Goal: Information Seeking & Learning: Find specific fact

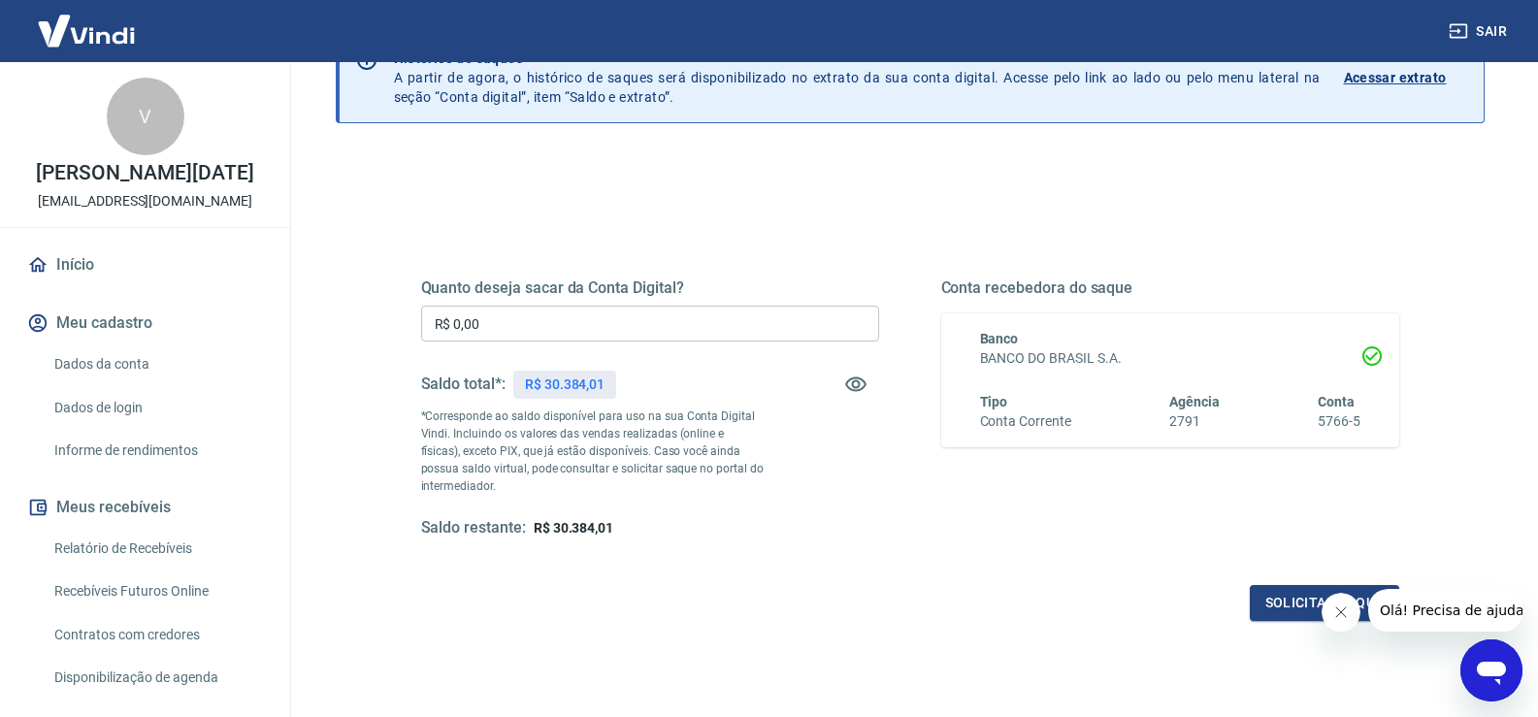
scroll to position [243, 0]
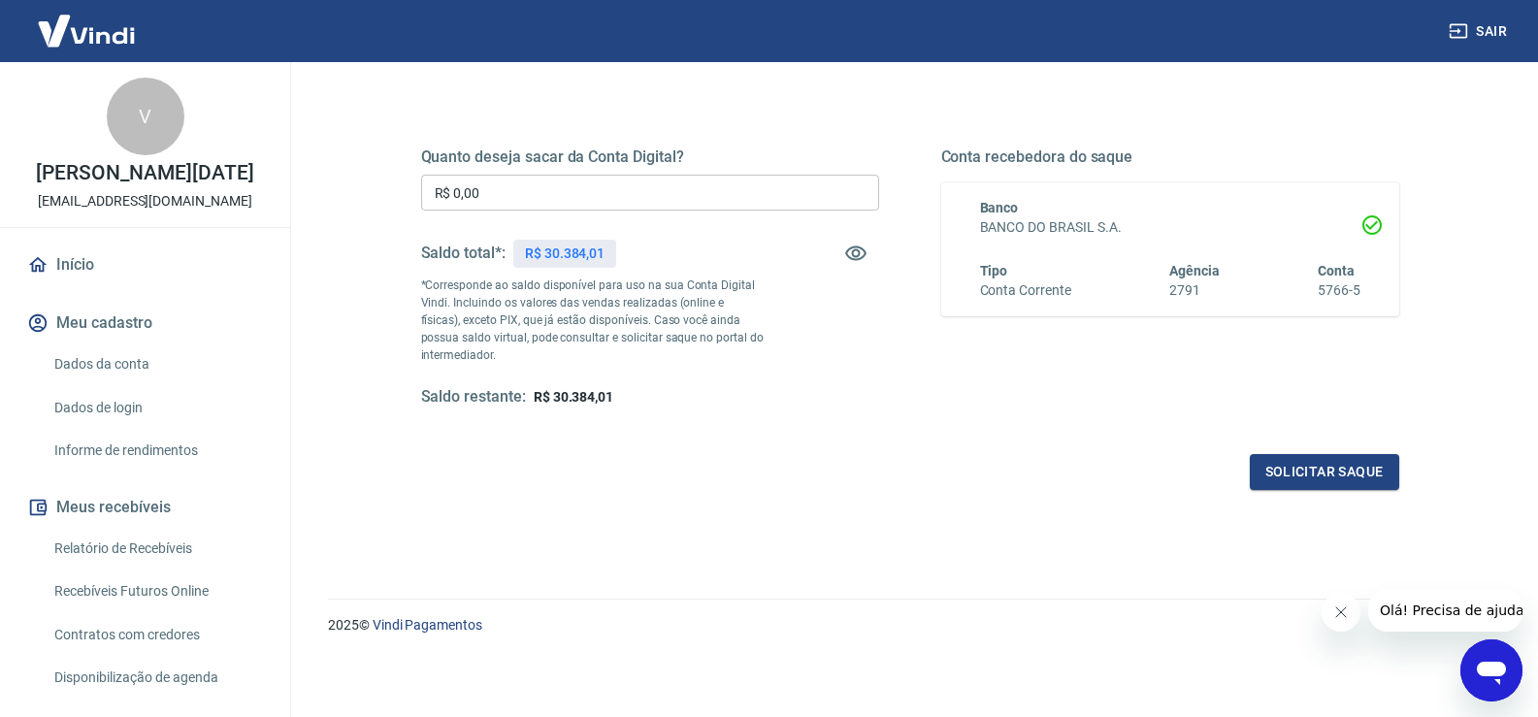
click at [147, 546] on link "Relatório de Recebíveis" at bounding box center [157, 549] width 220 height 40
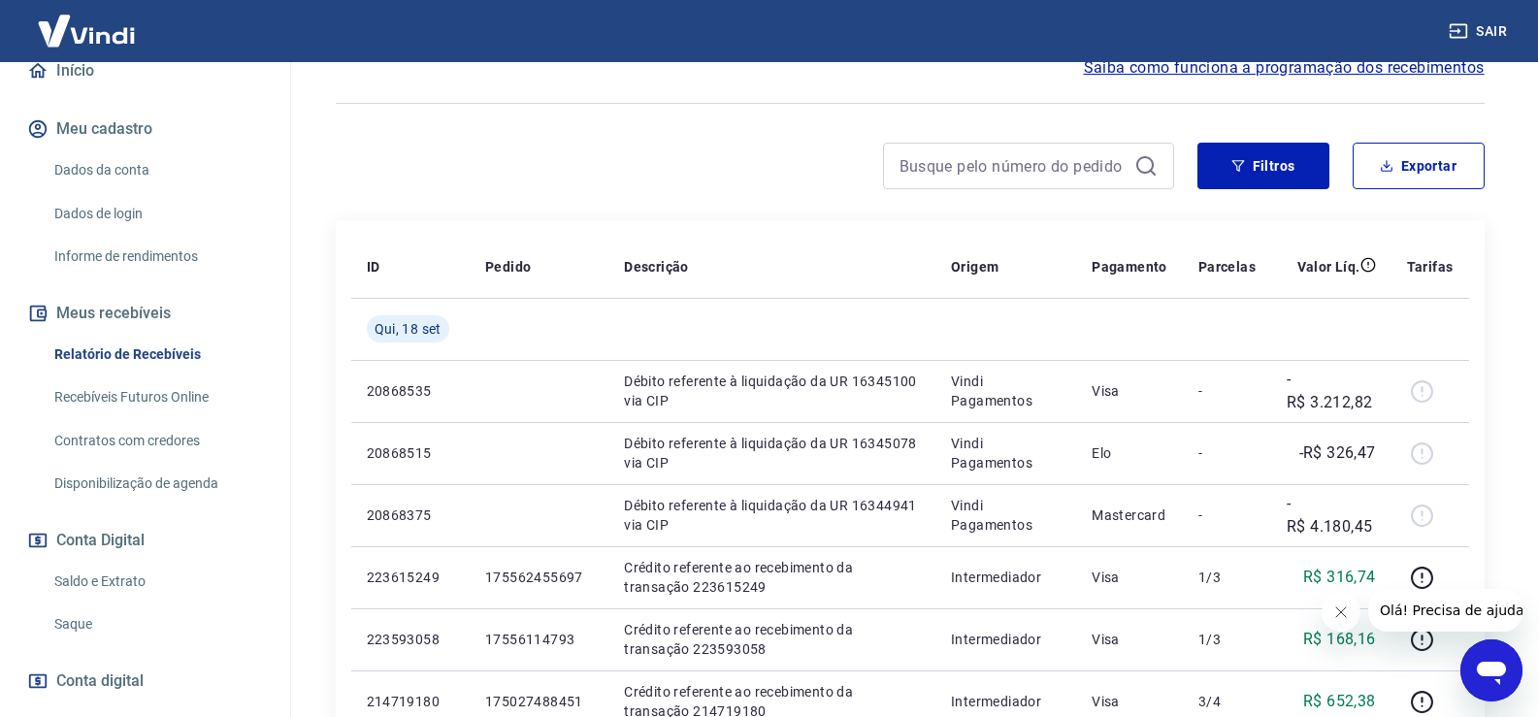
scroll to position [291, 0]
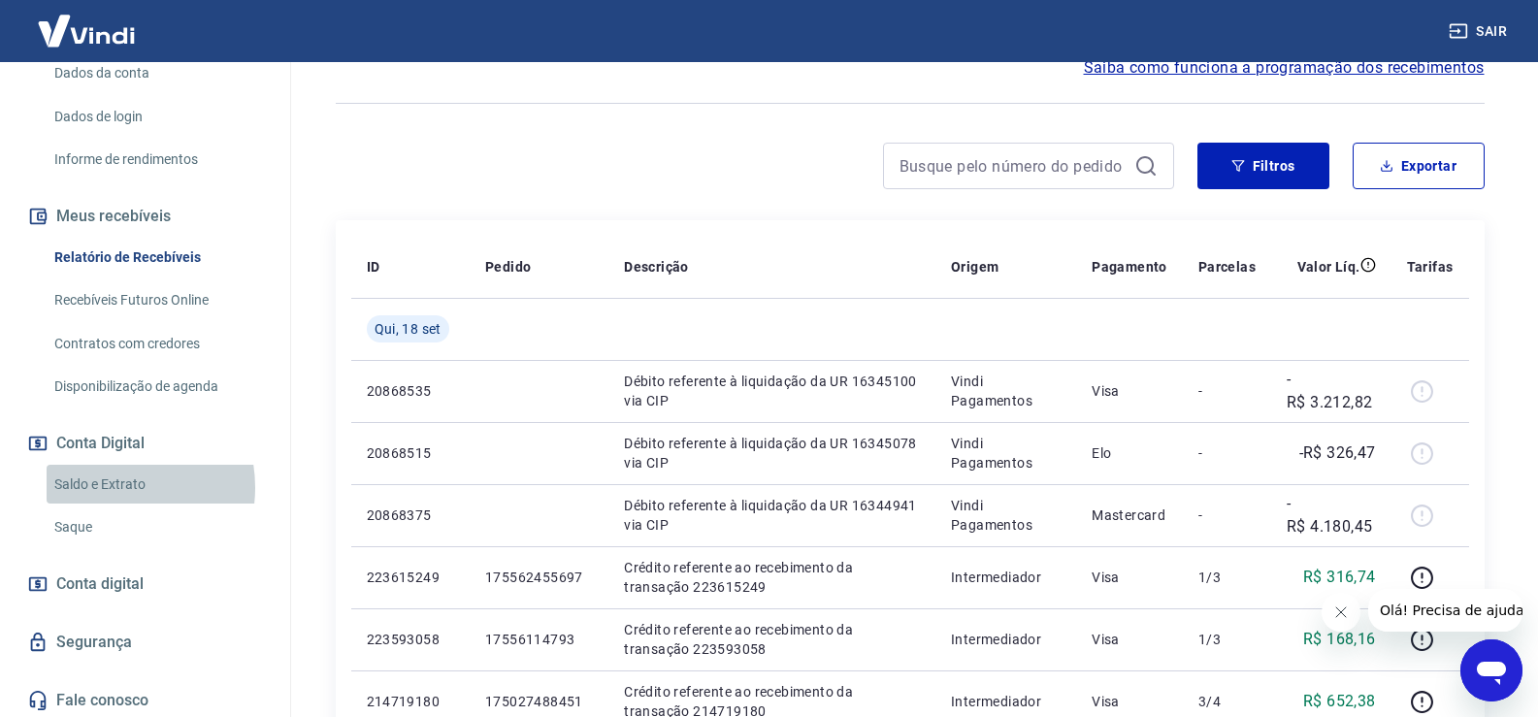
click at [114, 487] on link "Saldo e Extrato" at bounding box center [157, 485] width 220 height 40
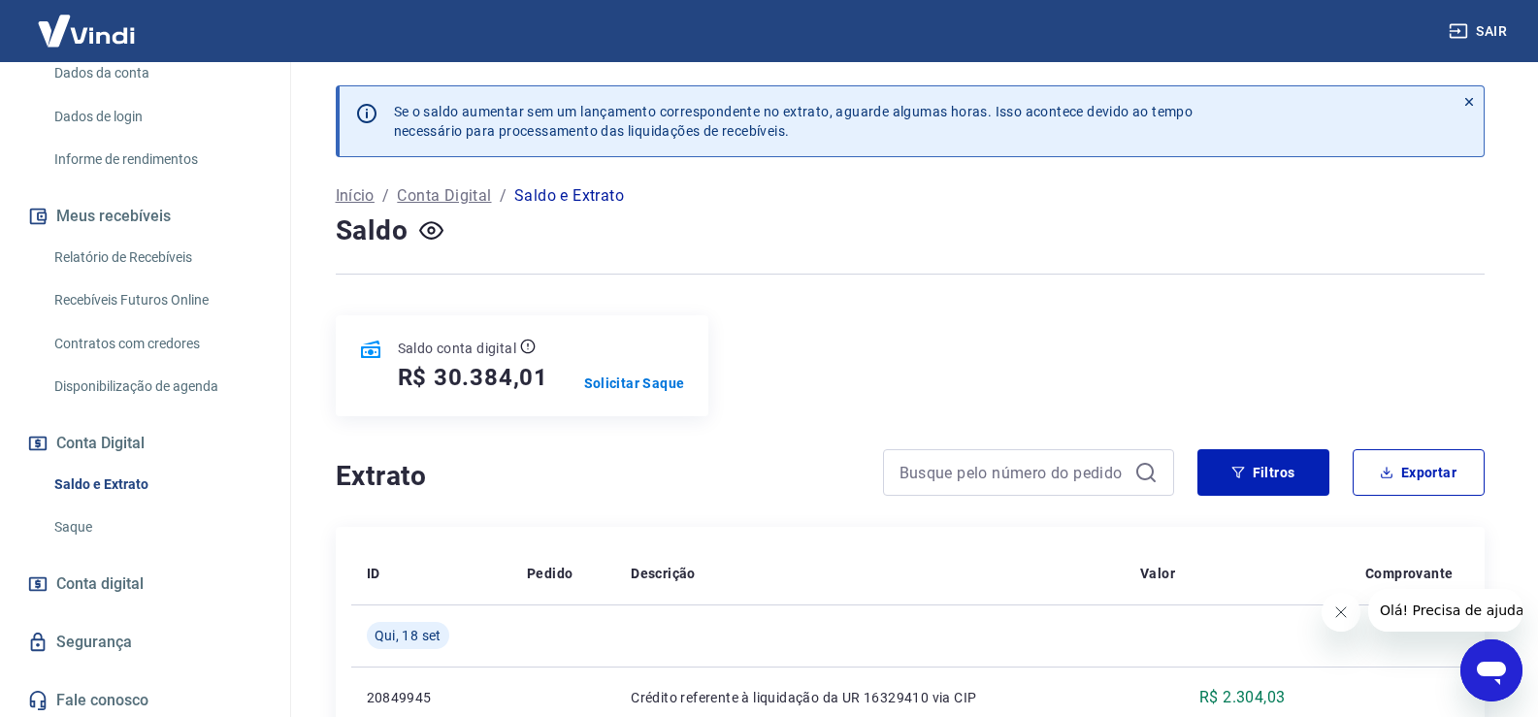
click at [78, 525] on link "Saque" at bounding box center [157, 528] width 220 height 40
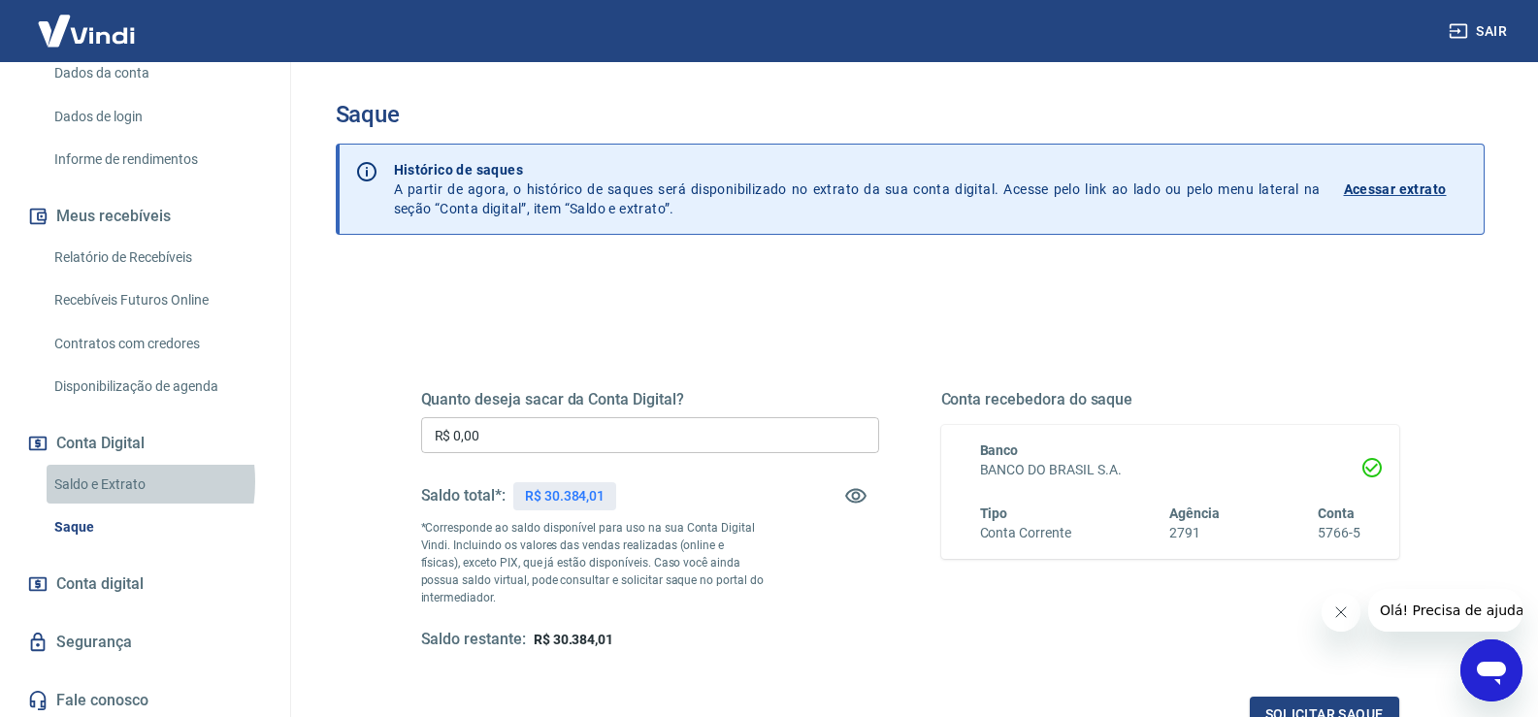
click at [87, 481] on link "Saldo e Extrato" at bounding box center [157, 485] width 220 height 40
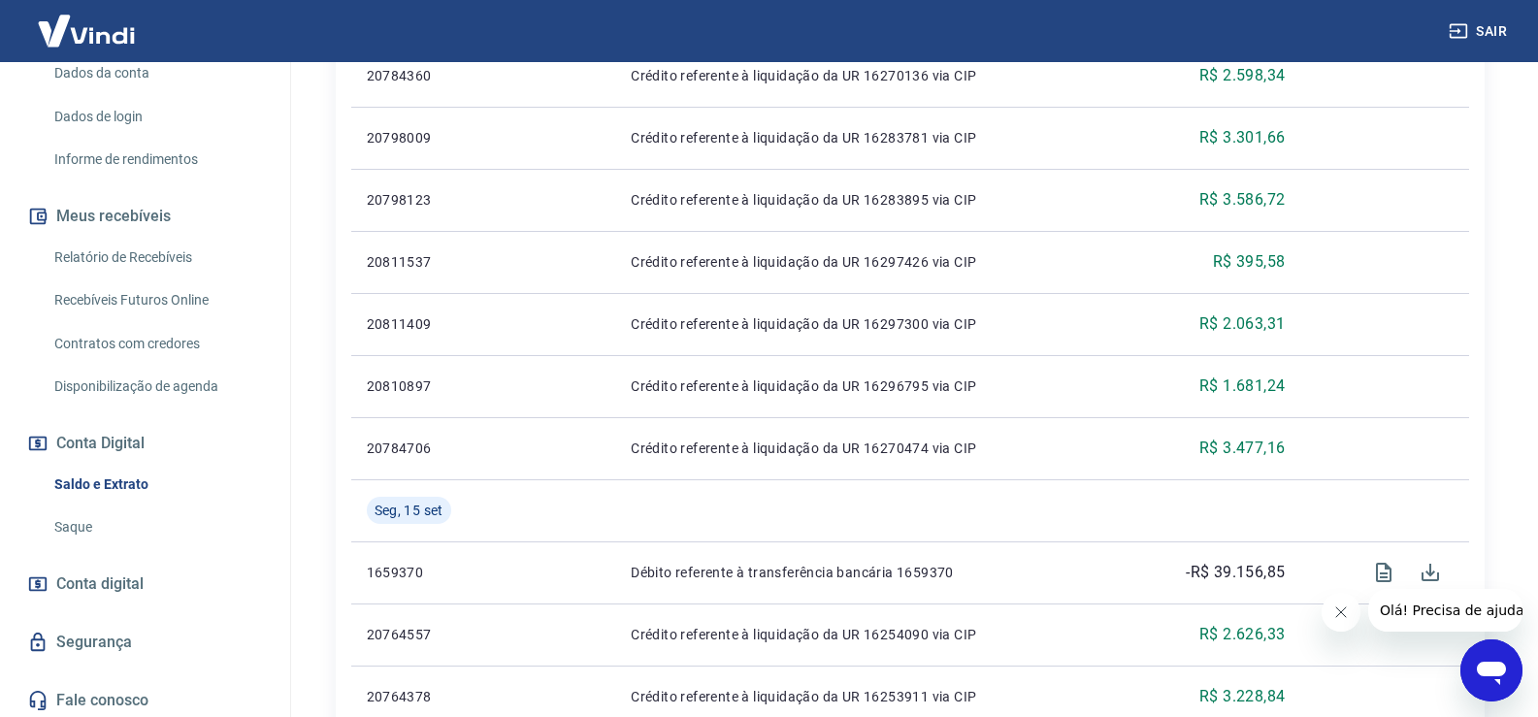
scroll to position [1165, 0]
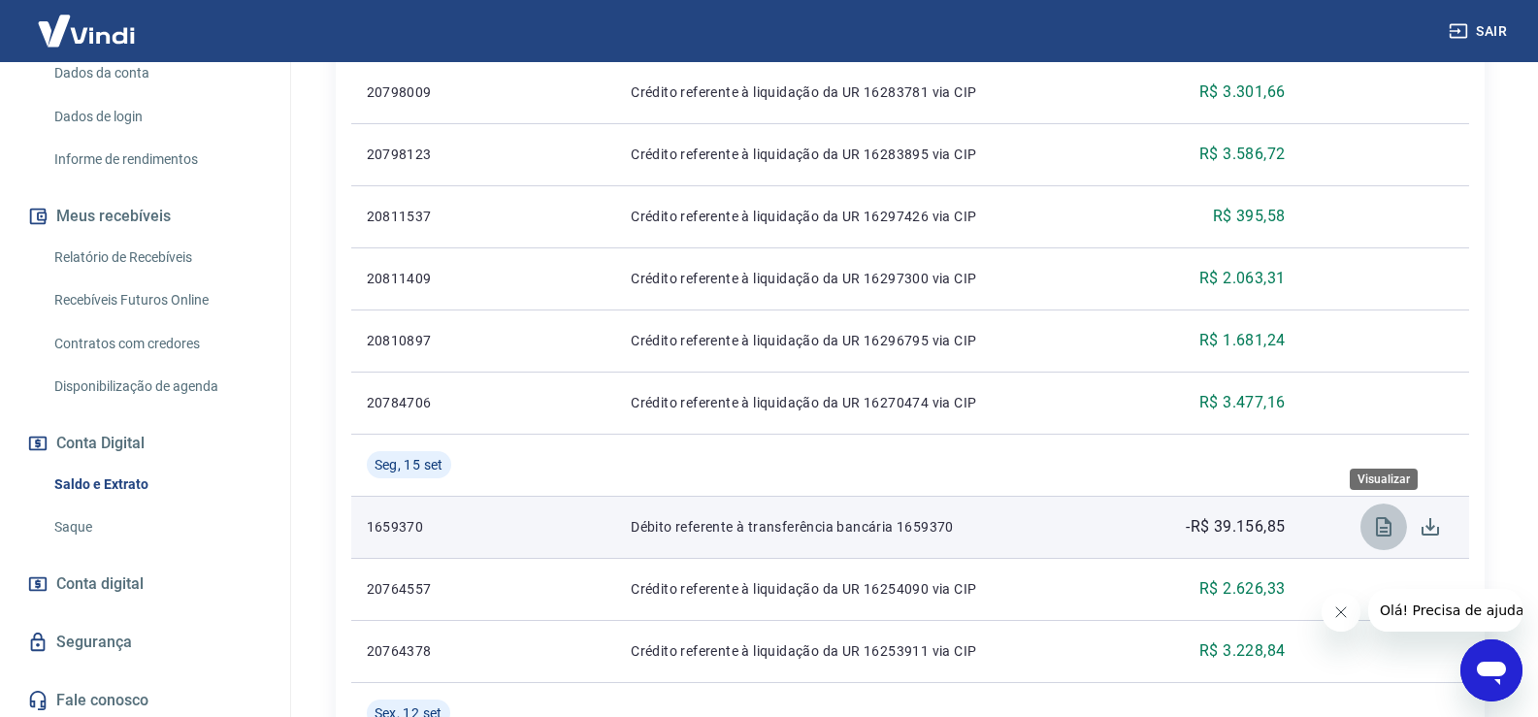
click at [1381, 530] on icon "Visualizar" at bounding box center [1383, 526] width 23 height 23
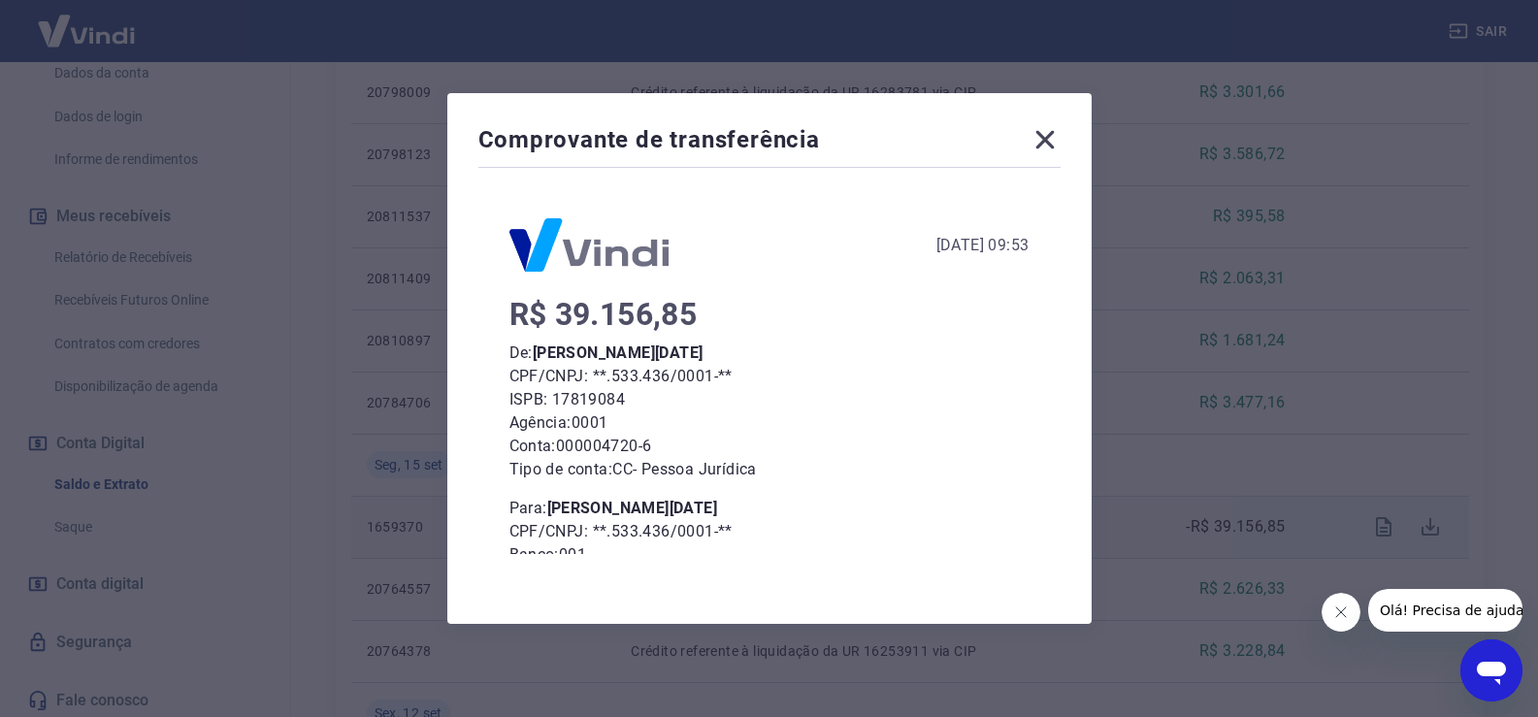
scroll to position [137, 0]
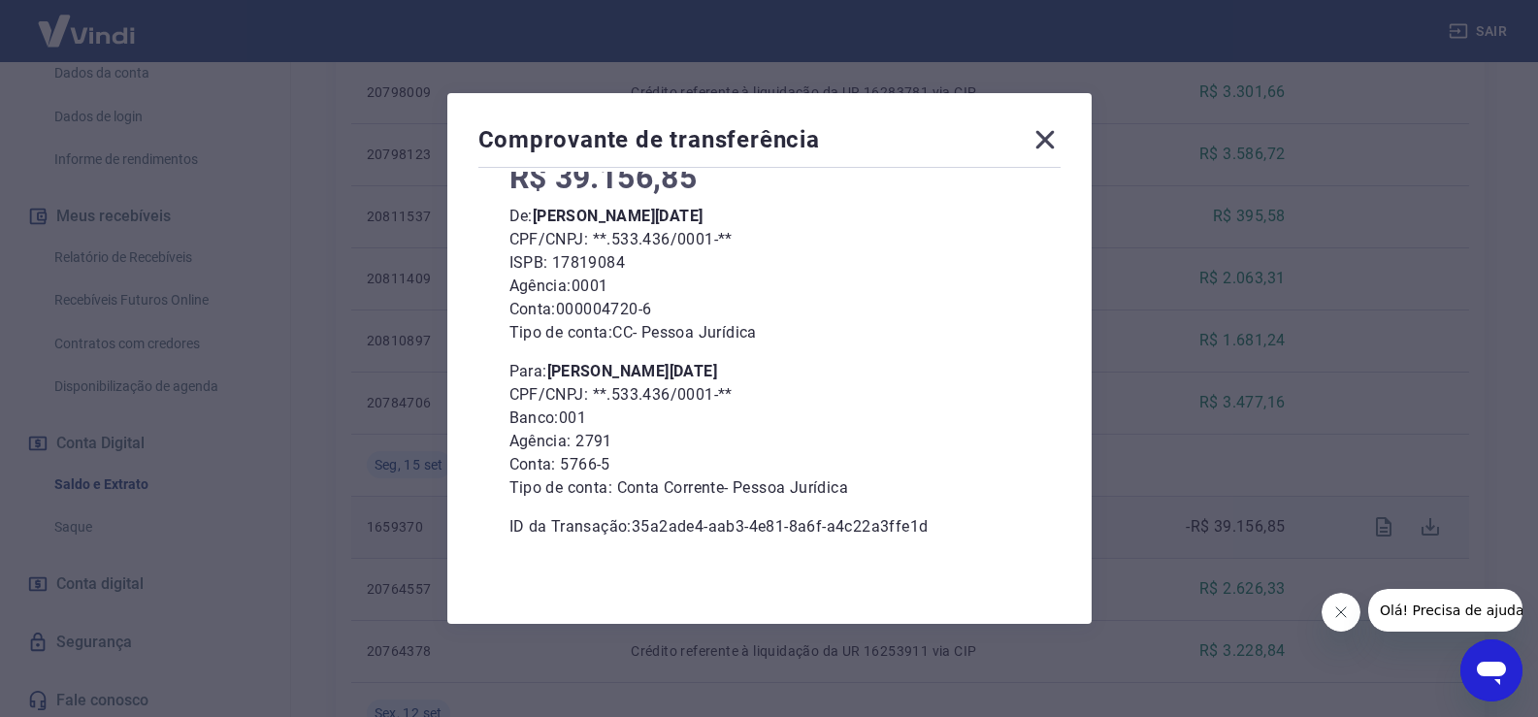
click at [1043, 139] on icon at bounding box center [1045, 139] width 31 height 31
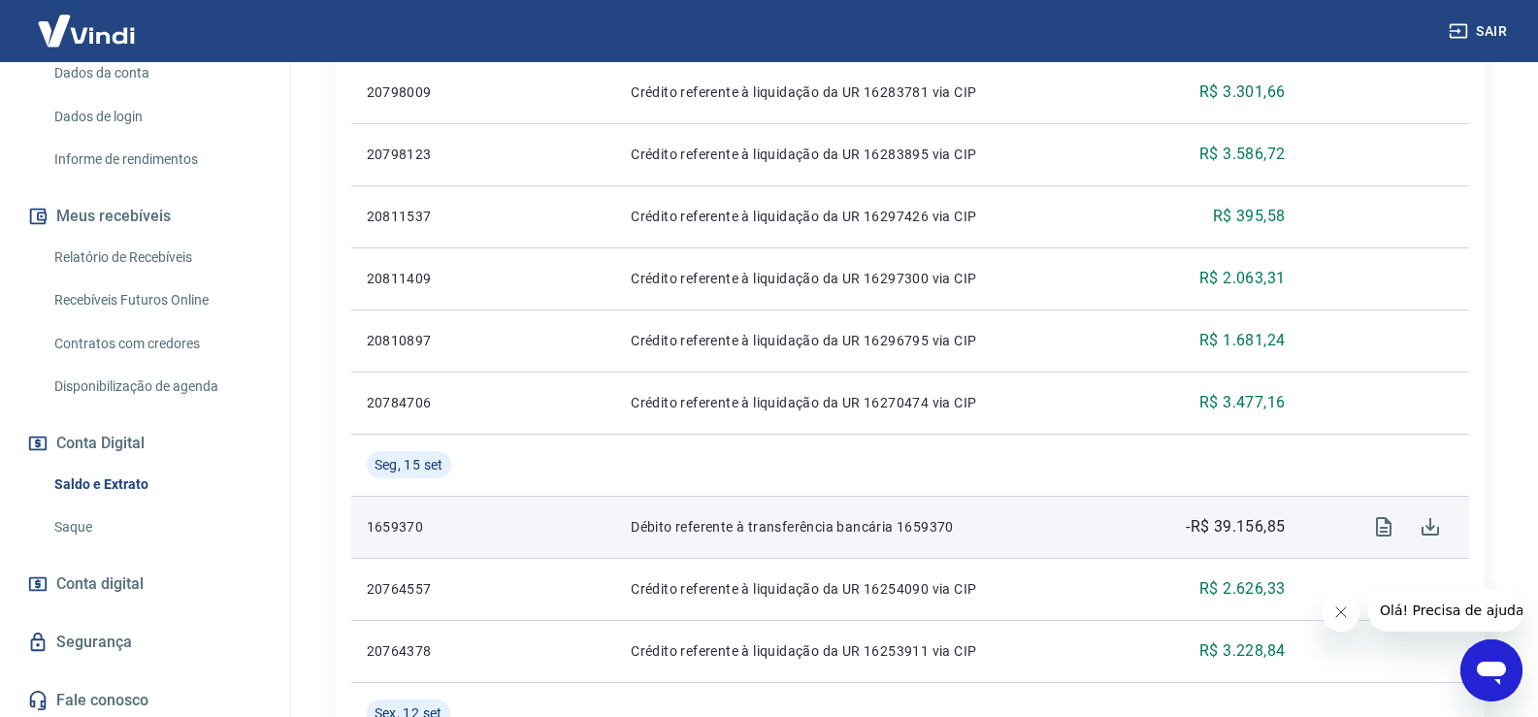
click at [82, 524] on link "Saque" at bounding box center [157, 528] width 220 height 40
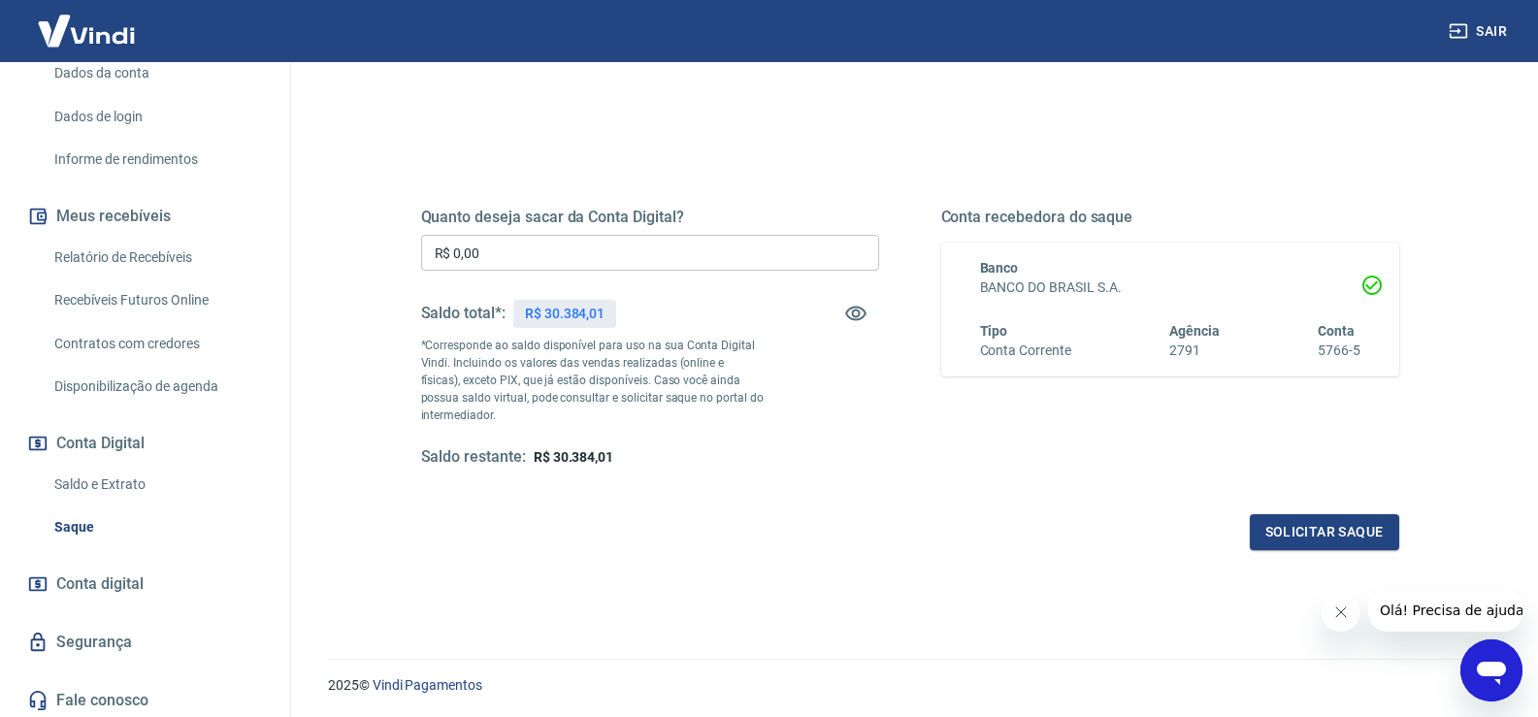
scroll to position [194, 0]
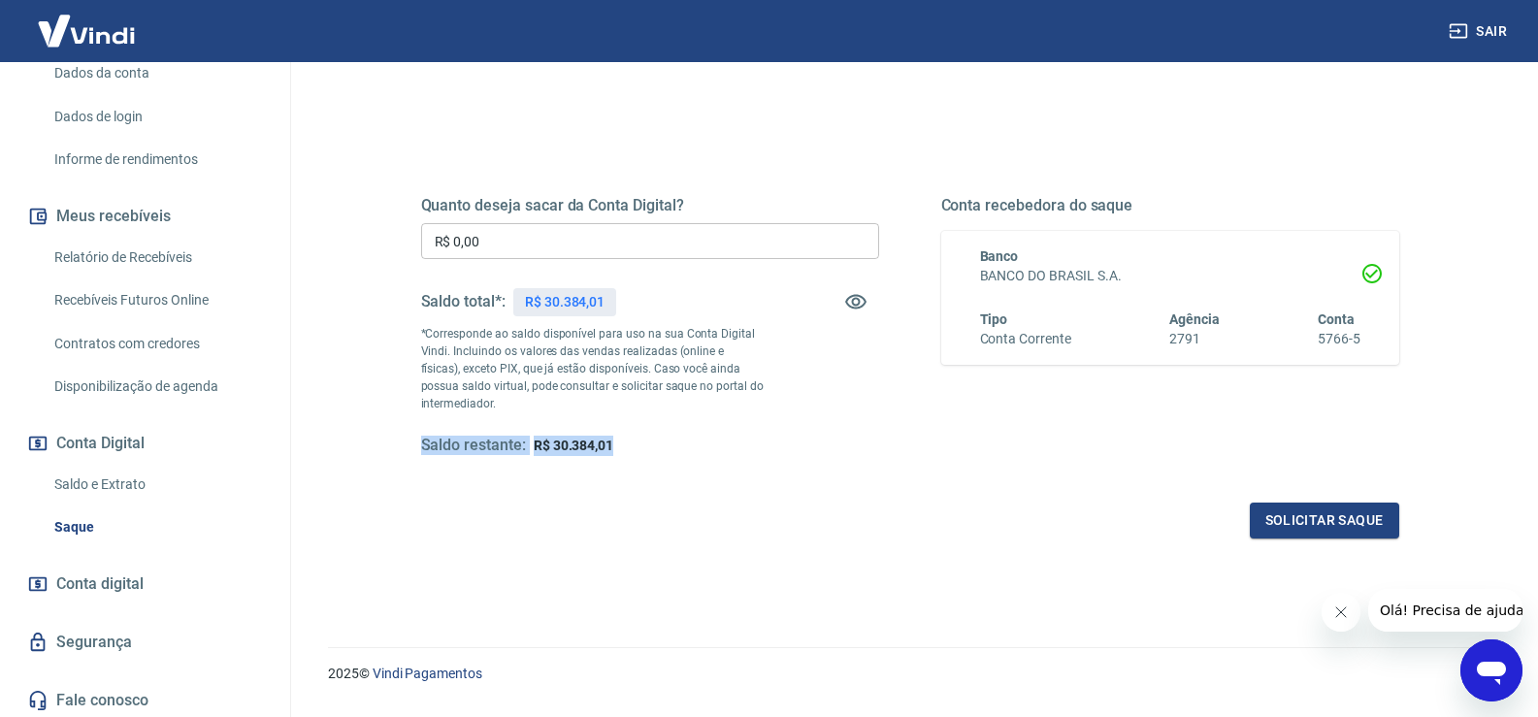
drag, startPoint x: 420, startPoint y: 453, endPoint x: 622, endPoint y: 455, distance: 201.9
click at [622, 455] on div "Saldo restante: R$ 30.384,01" at bounding box center [650, 446] width 458 height 20
click at [125, 477] on link "Saldo e Extrato" at bounding box center [157, 485] width 220 height 40
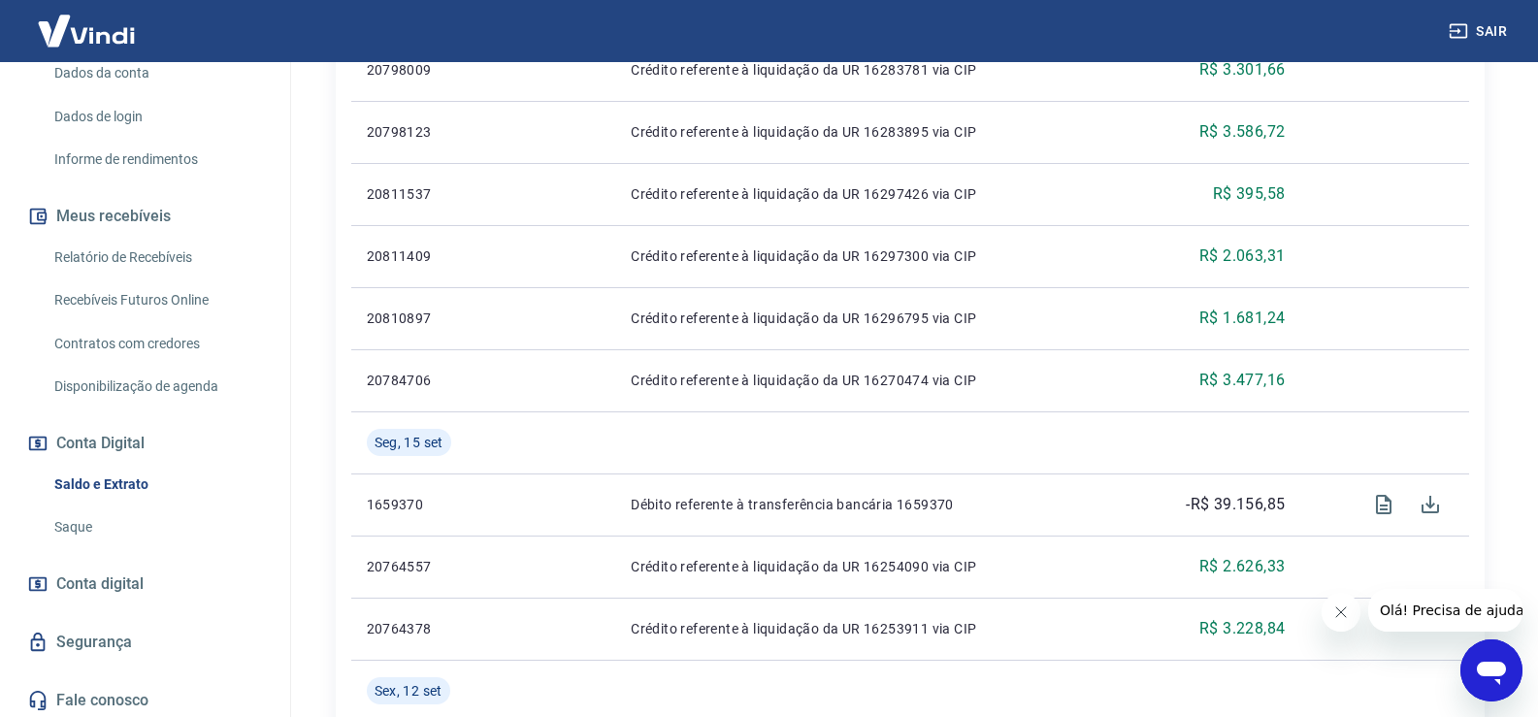
scroll to position [1262, 0]
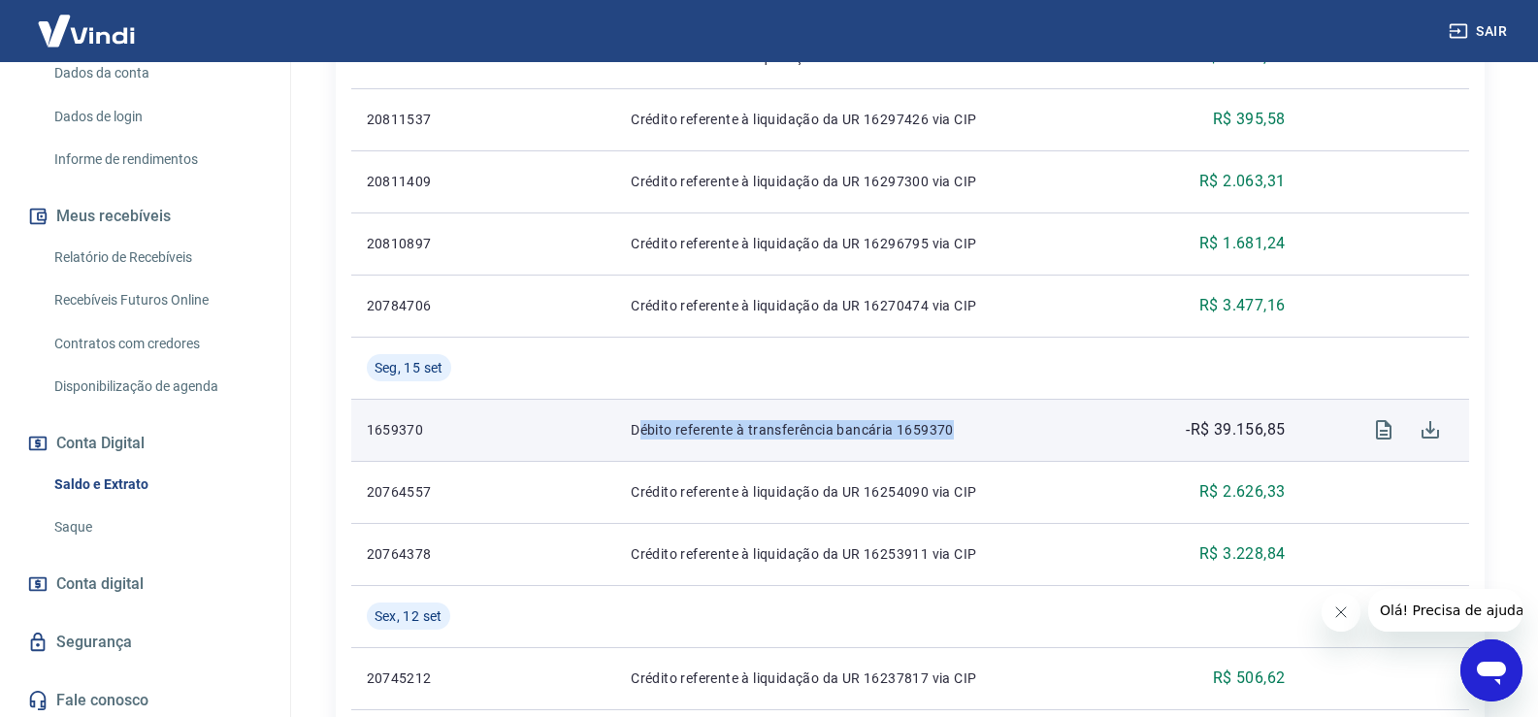
drag, startPoint x: 637, startPoint y: 431, endPoint x: 973, endPoint y: 447, distance: 336.2
click at [973, 447] on td "Débito referente à transferência bancária 1659370" at bounding box center [870, 430] width 510 height 62
click at [1380, 430] on icon "Visualizar" at bounding box center [1384, 429] width 16 height 19
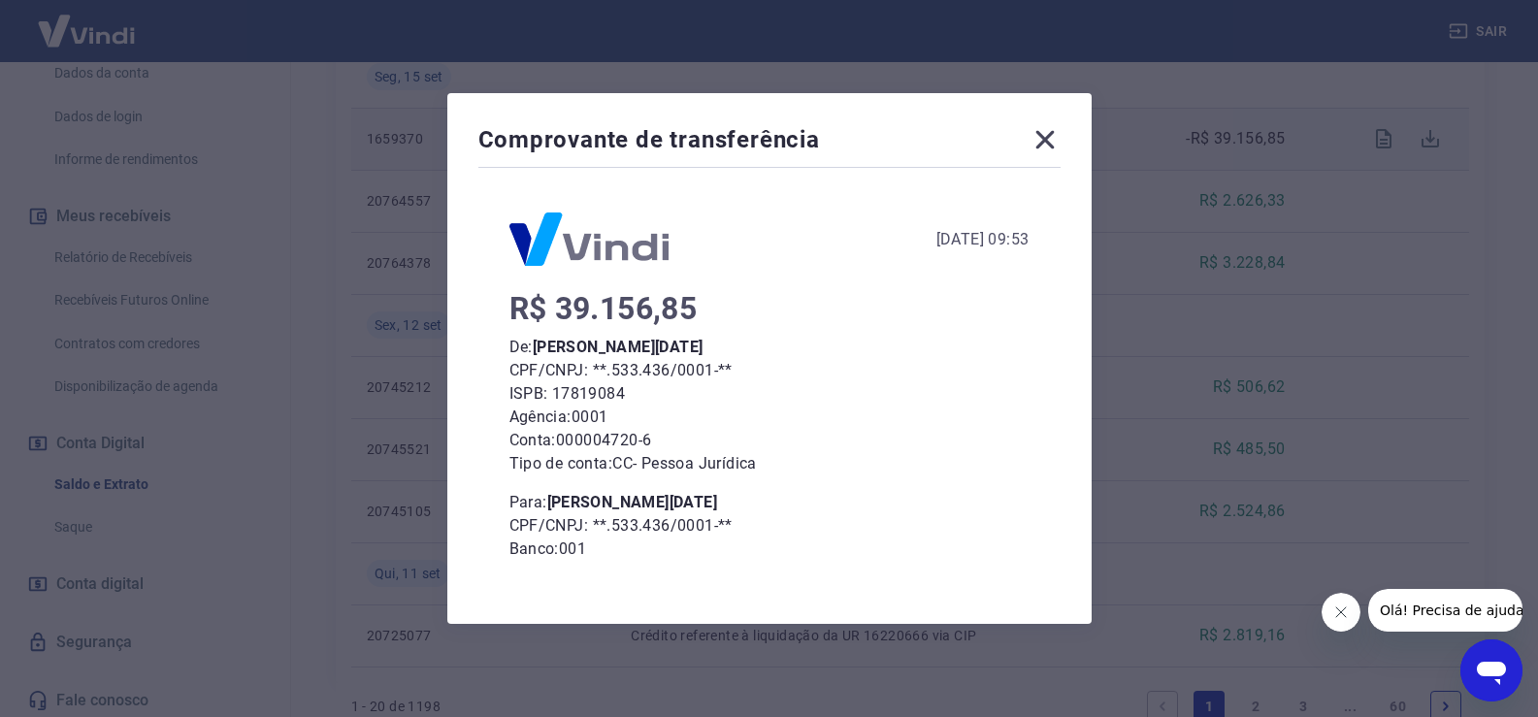
scroll to position [0, 0]
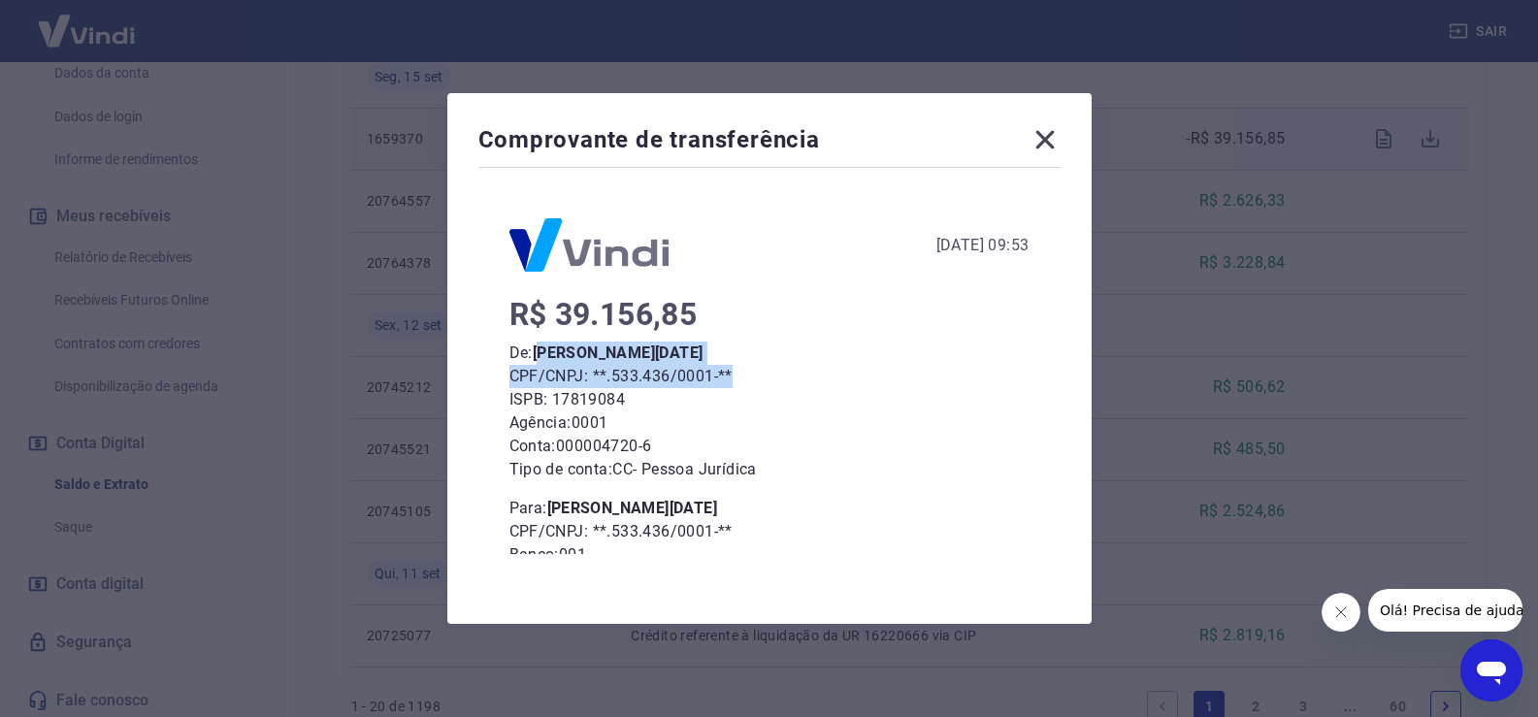
drag, startPoint x: 551, startPoint y: 358, endPoint x: 755, endPoint y: 371, distance: 204.2
click at [755, 371] on div "R$ 39.156,85 De: [PERSON_NAME][DATE] CPF/CNPJ: **.533.436/0001-** ISPB: 1781908…" at bounding box center [770, 489] width 520 height 373
drag, startPoint x: 688, startPoint y: 434, endPoint x: 706, endPoint y: 435, distance: 17.5
click at [687, 434] on p "Agência: 0001" at bounding box center [770, 423] width 520 height 23
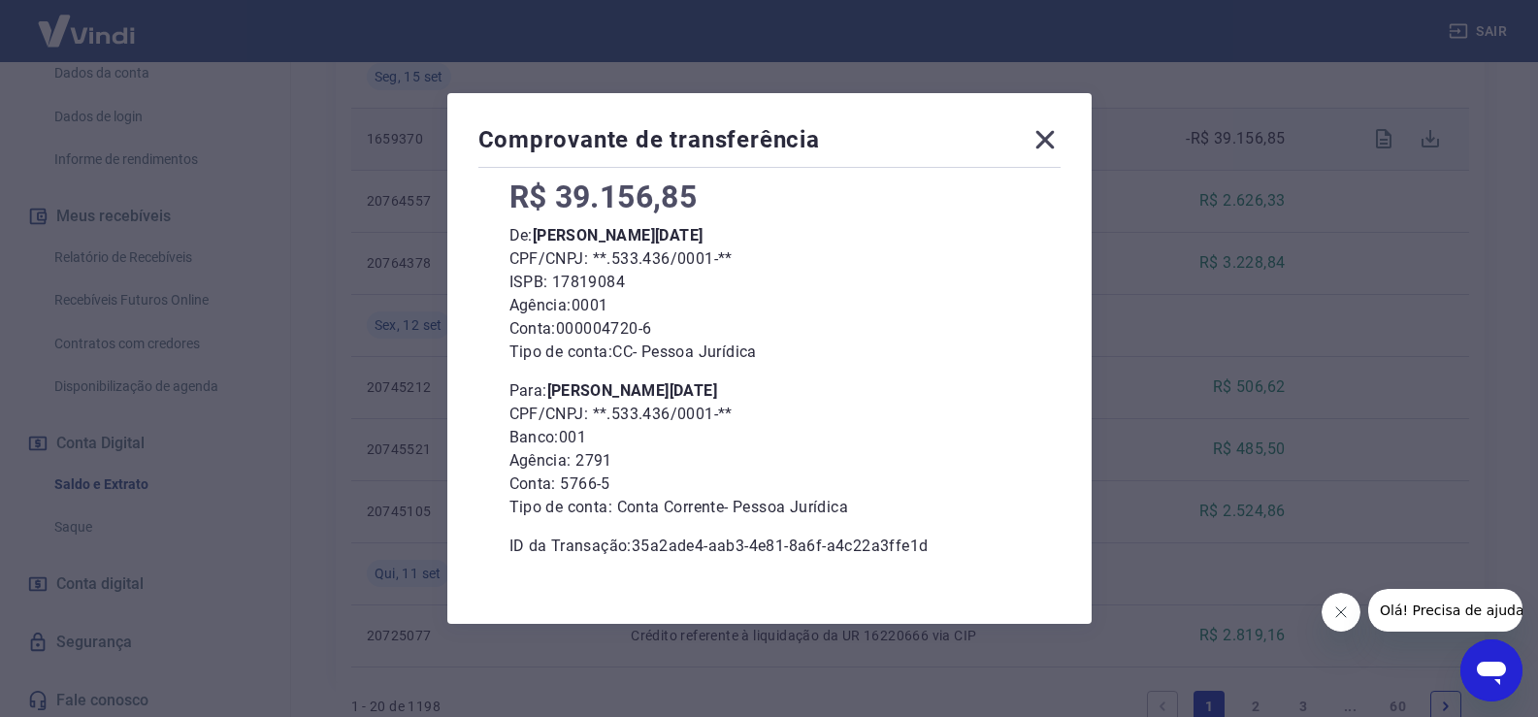
scroll to position [137, 0]
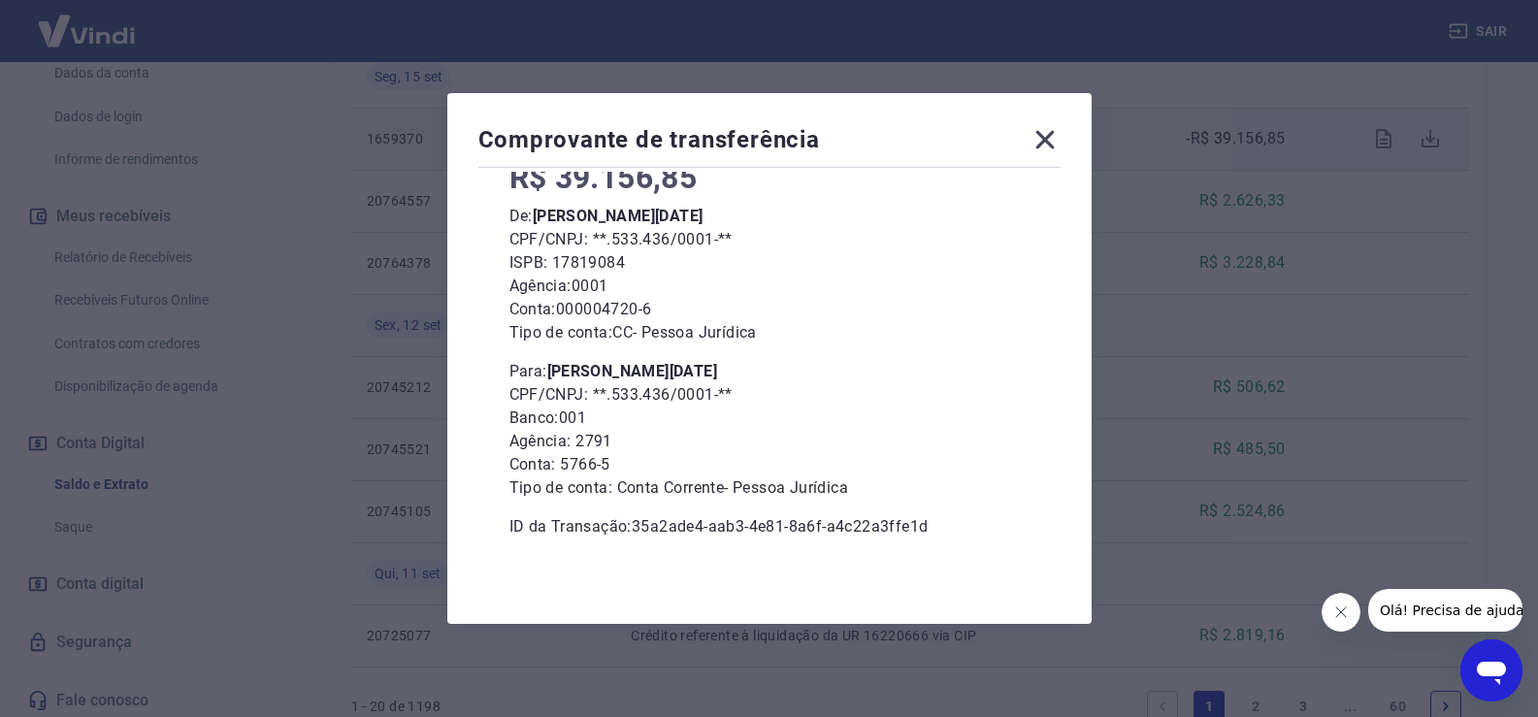
click at [1044, 134] on icon at bounding box center [1045, 140] width 18 height 18
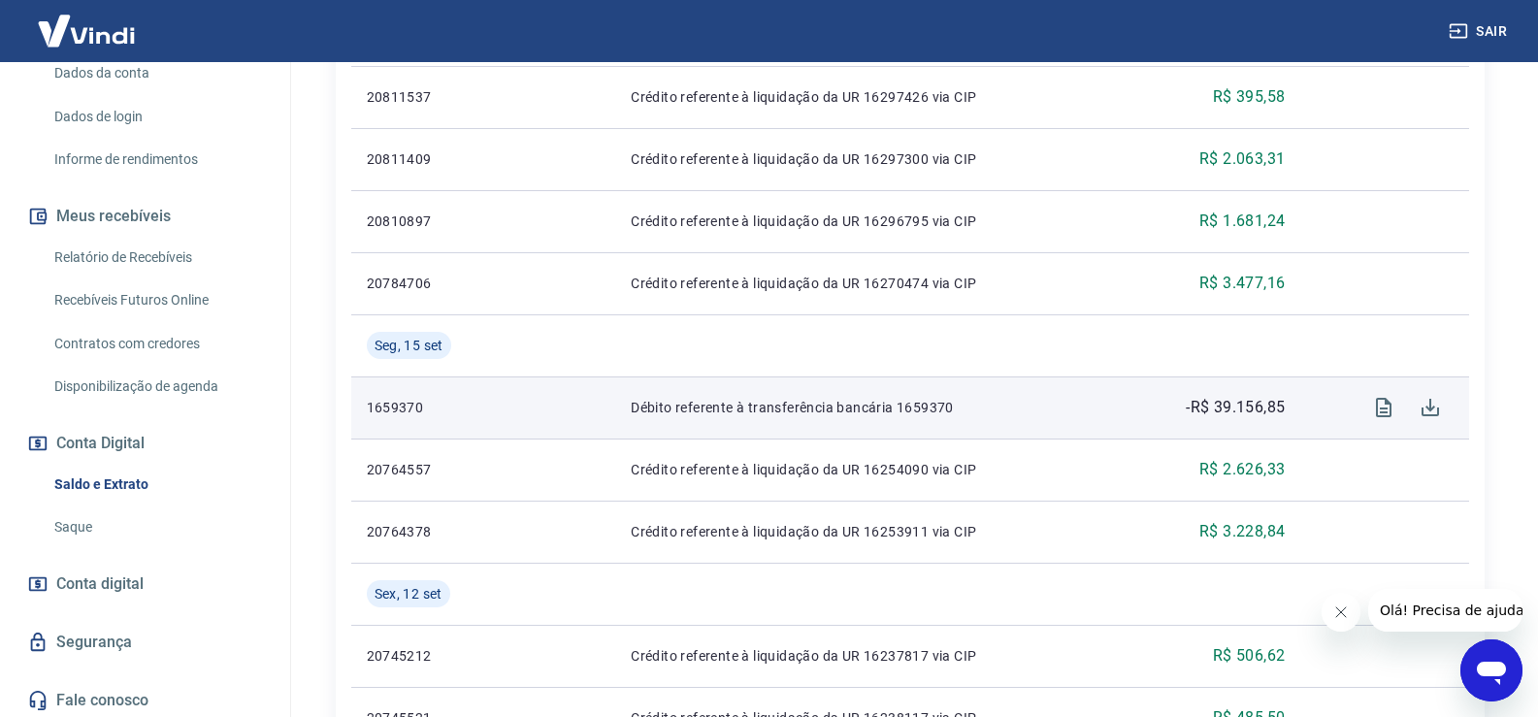
scroll to position [1262, 0]
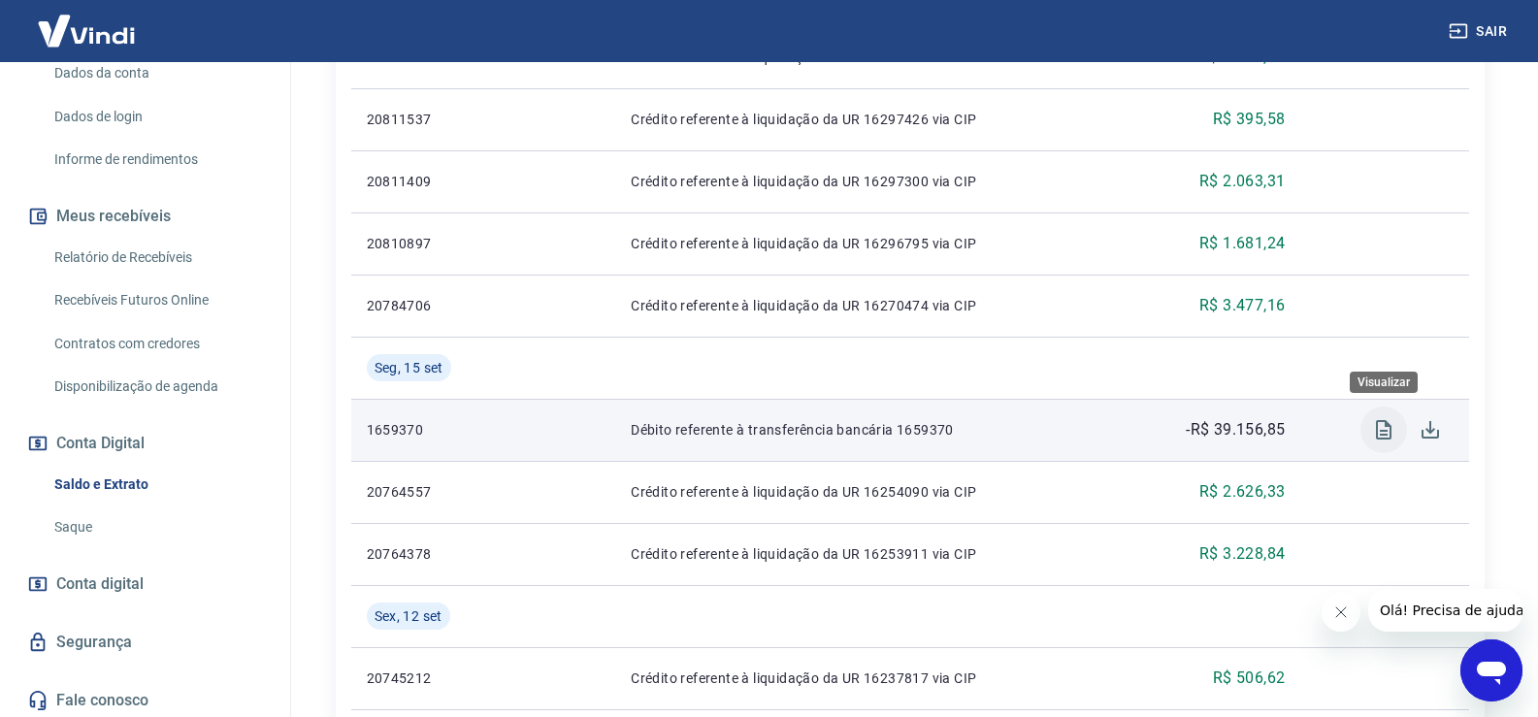
click at [1384, 432] on icon "Visualizar" at bounding box center [1384, 429] width 16 height 19
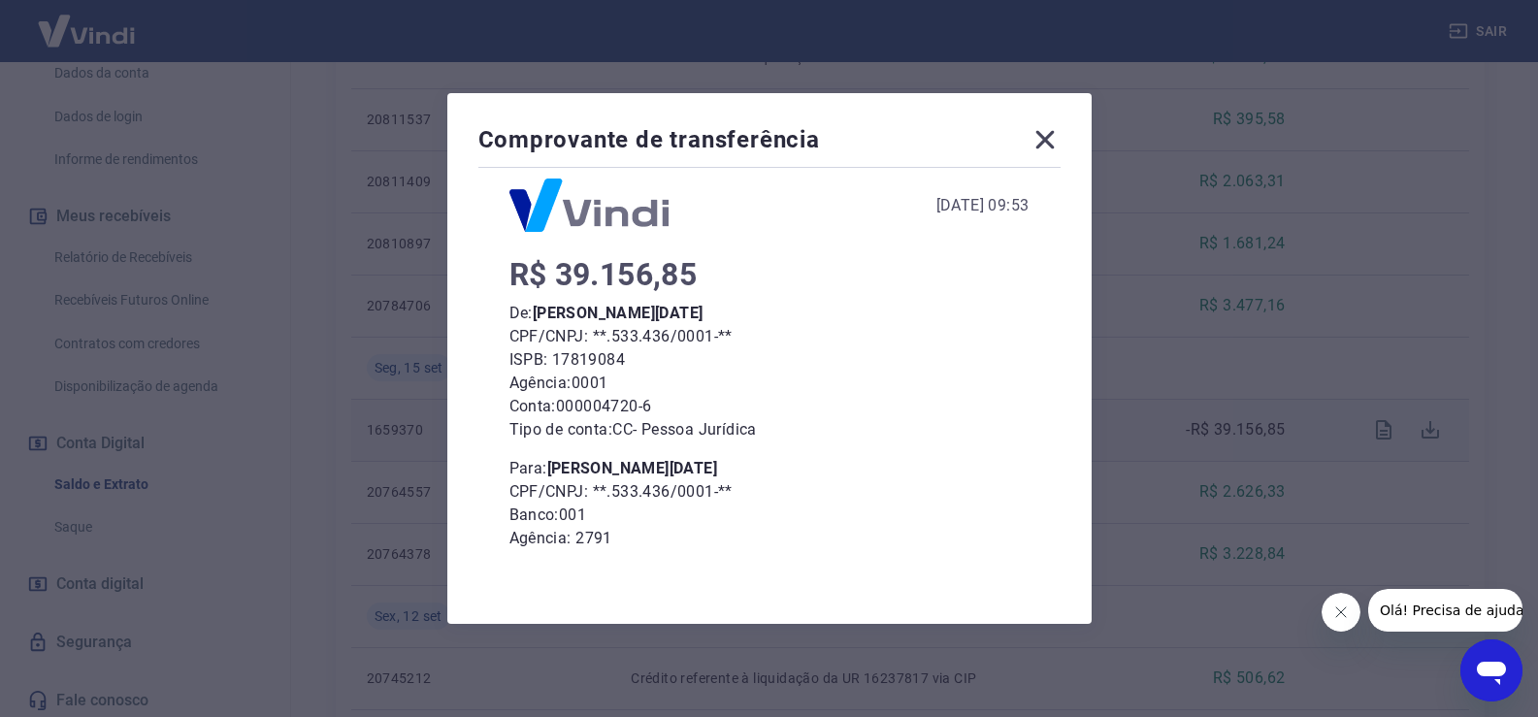
scroll to position [137, 0]
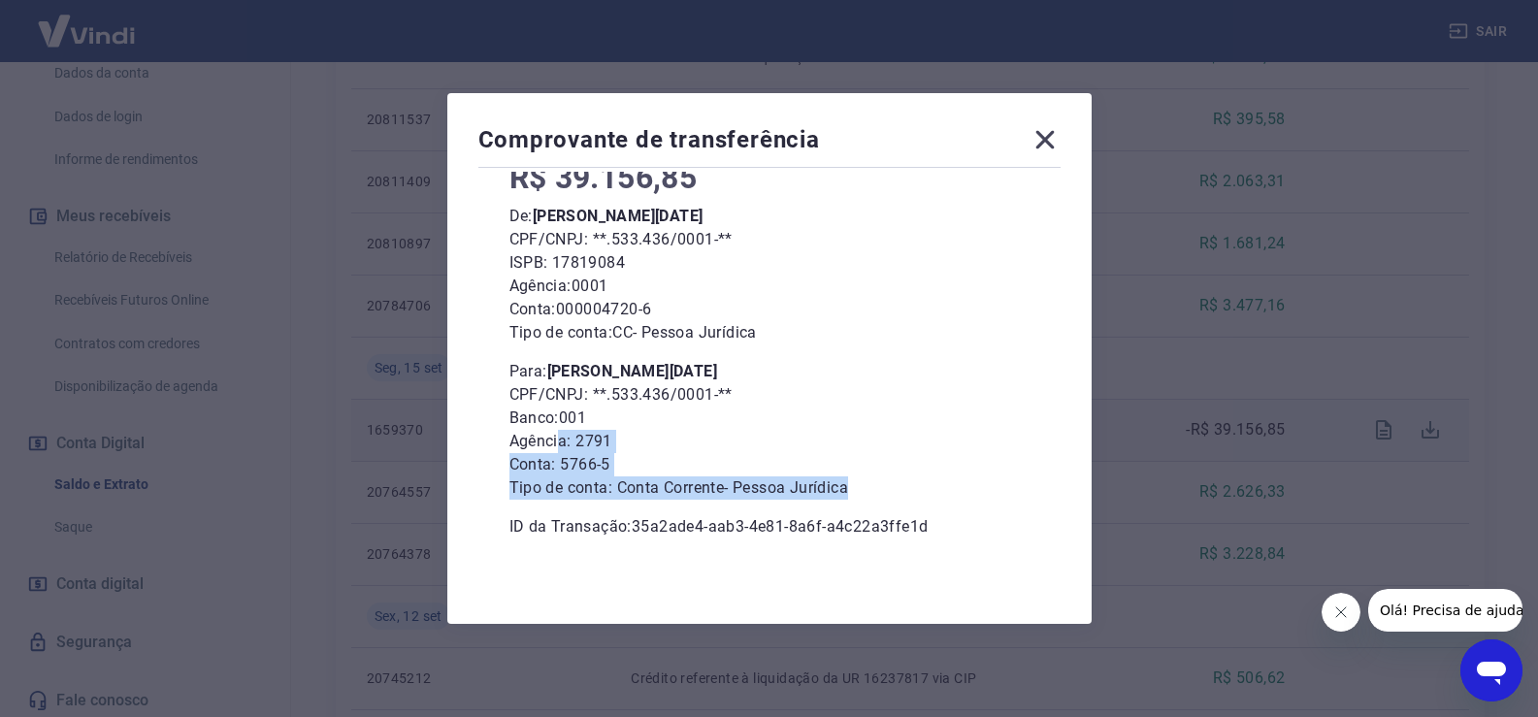
drag, startPoint x: 567, startPoint y: 440, endPoint x: 876, endPoint y: 498, distance: 315.1
click at [876, 498] on div "Para: [PERSON_NAME][DATE] CPF/CNPJ: **.533.436/0001-** Banco: 001 Agência: 2791…" at bounding box center [770, 430] width 520 height 140
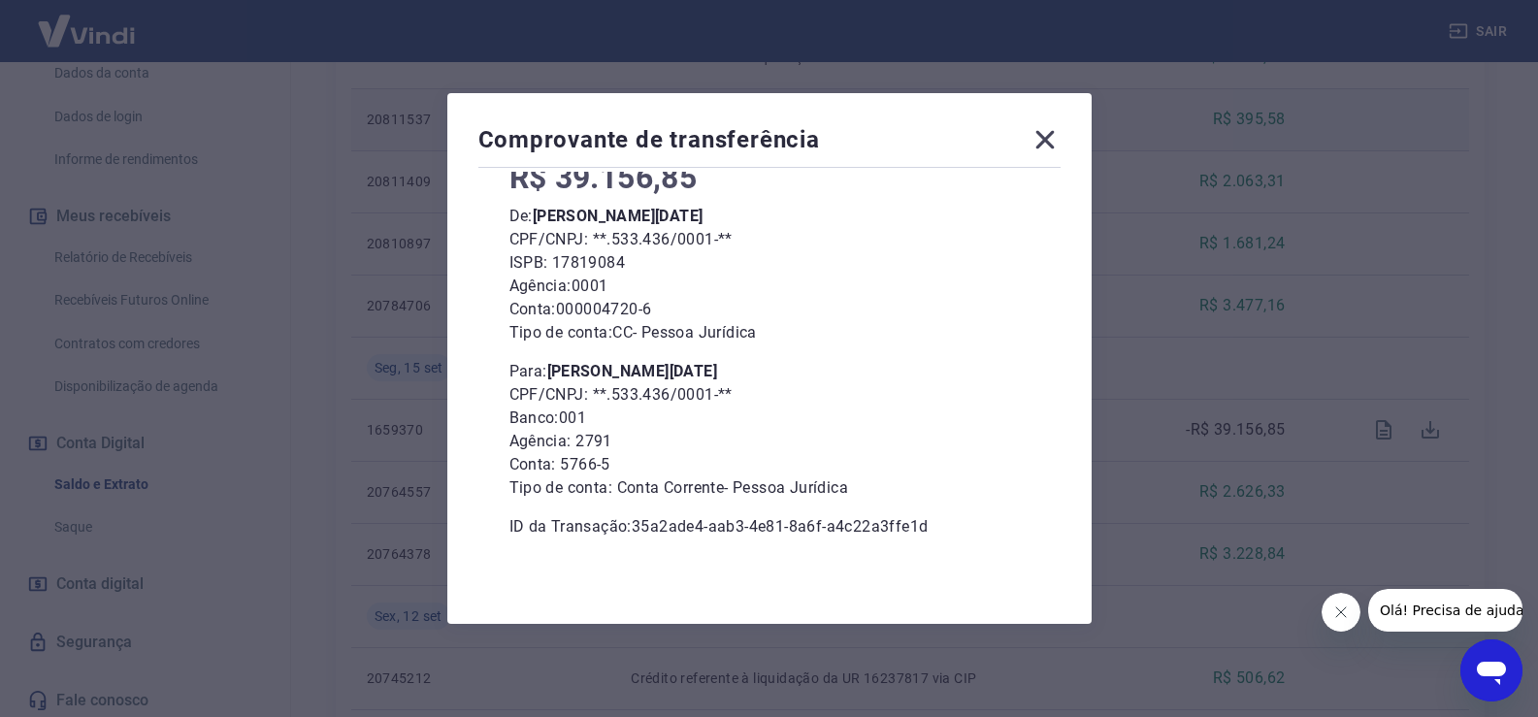
click at [1052, 134] on icon at bounding box center [1045, 139] width 31 height 31
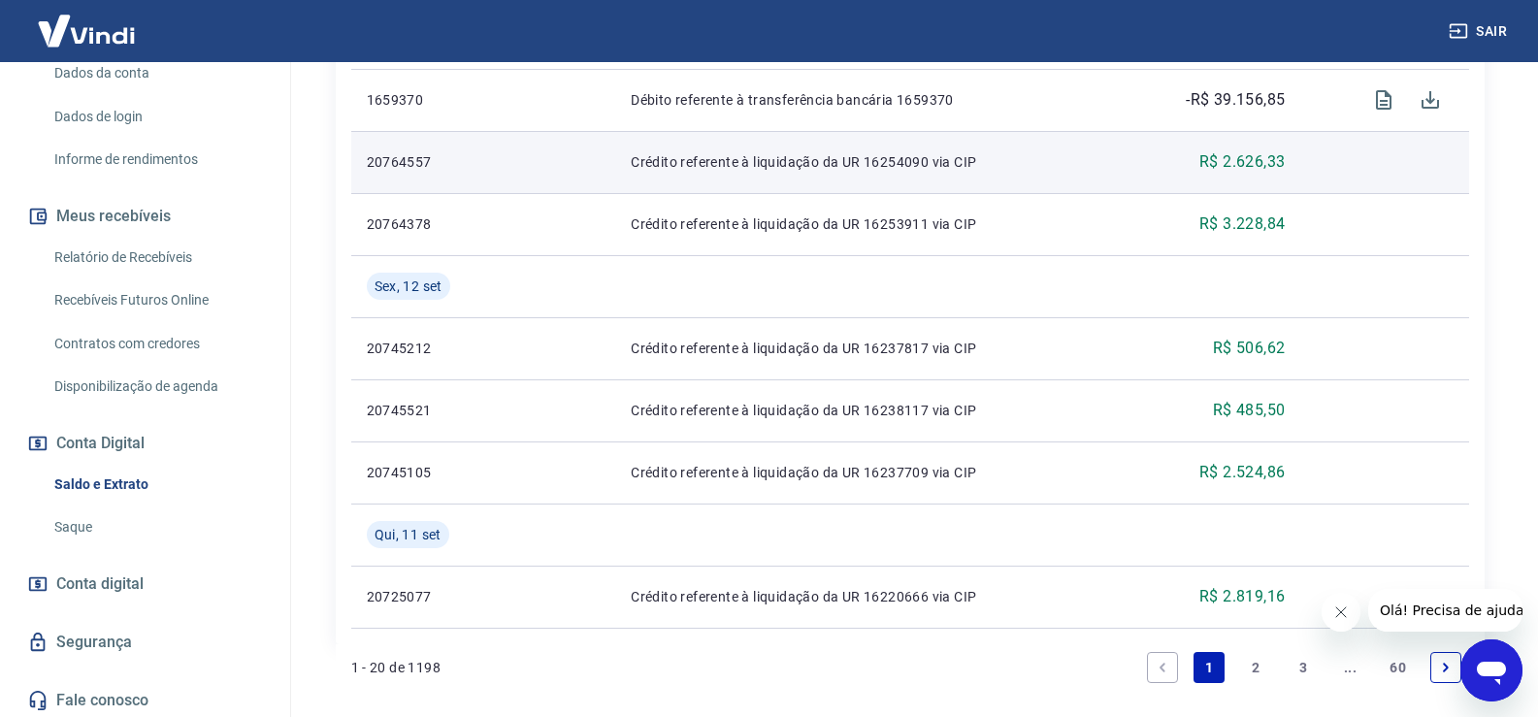
scroll to position [1688, 0]
